Goal: Information Seeking & Learning: Learn about a topic

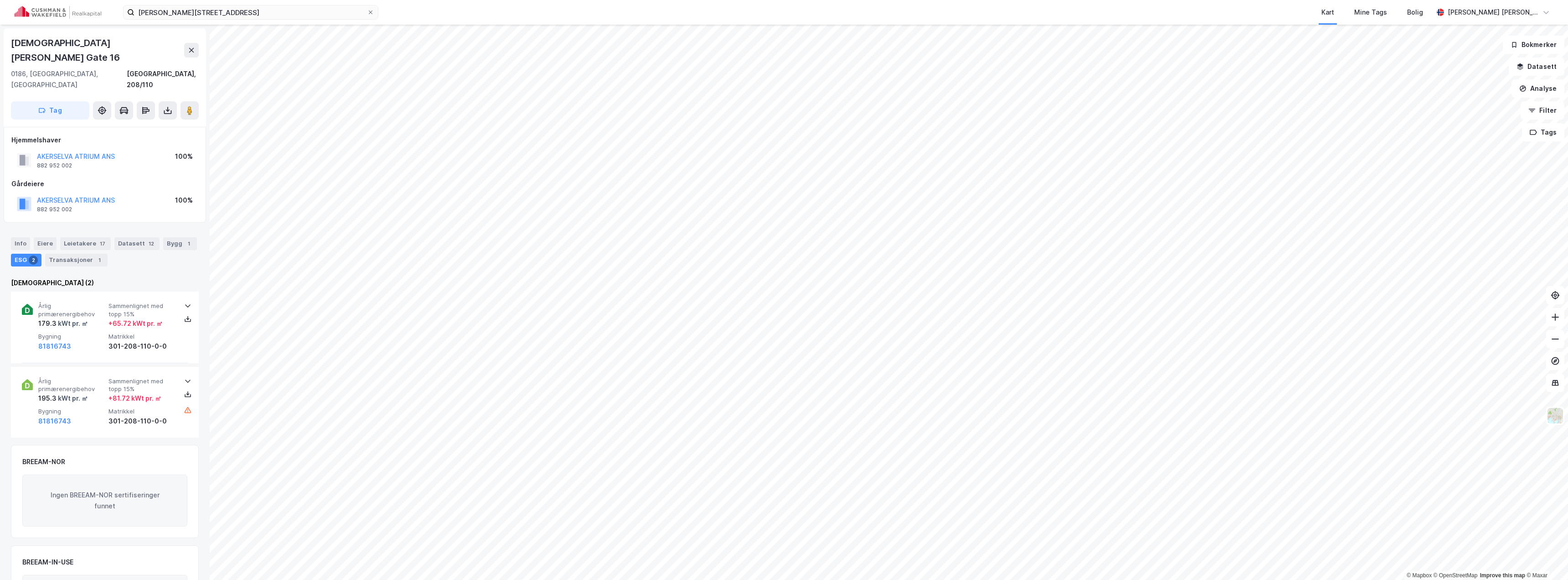
click at [54, 17] on img at bounding box center [58, 12] width 87 height 13
